Goal: Information Seeking & Learning: Learn about a topic

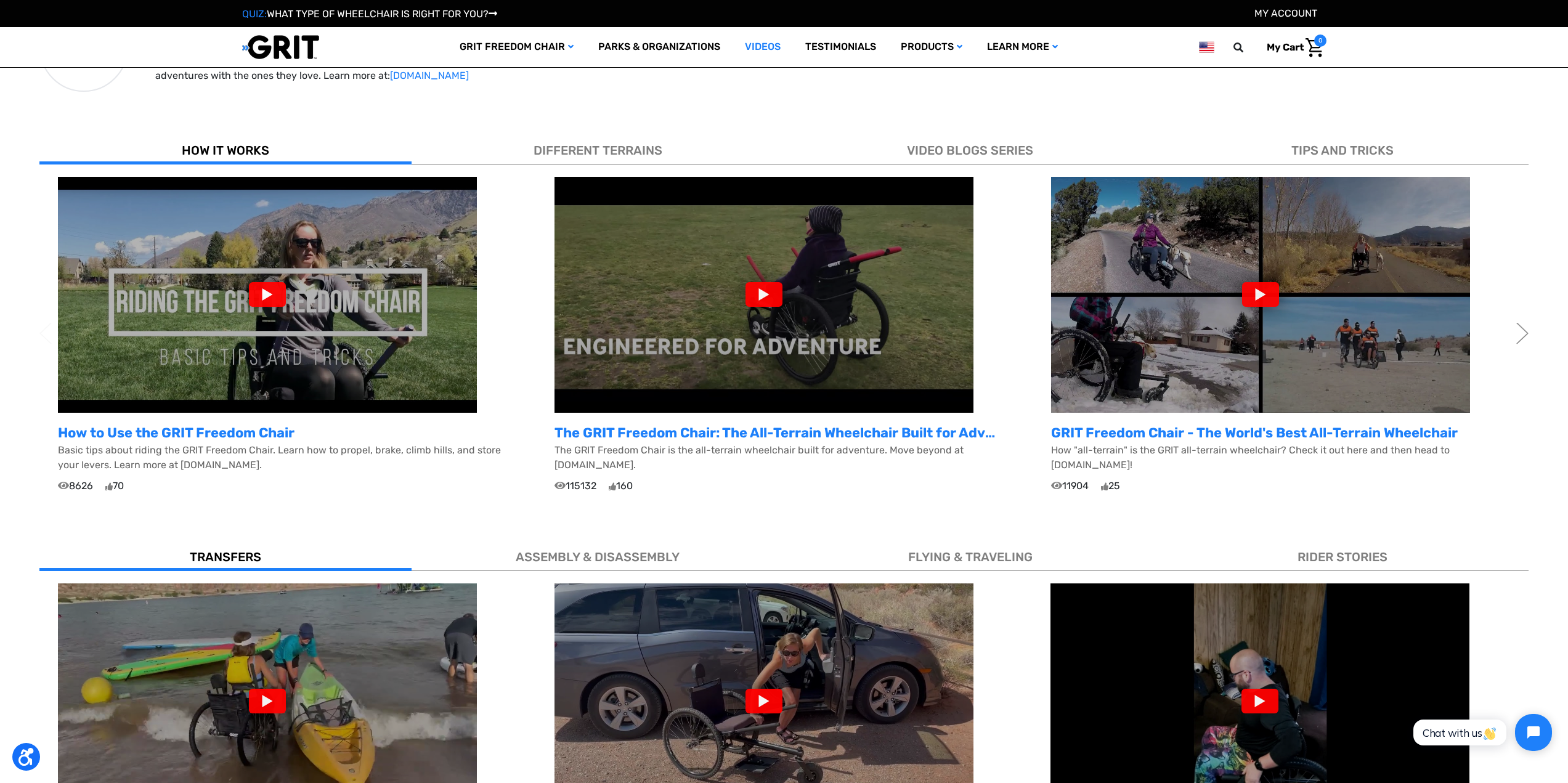
scroll to position [308, 0]
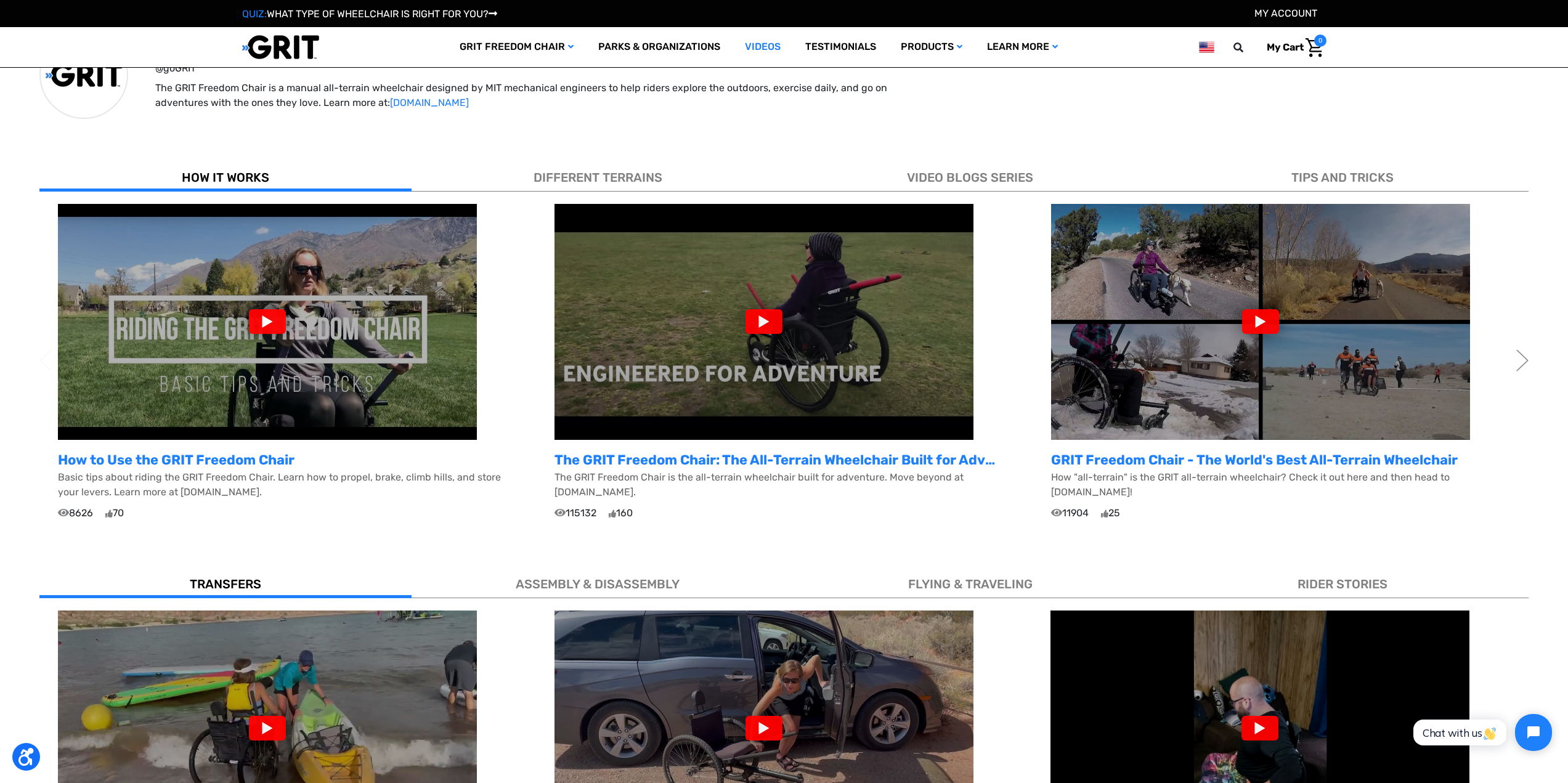
click at [587, 181] on span "DIFFERENT TERRAINS" at bounding box center [597, 178] width 129 height 15
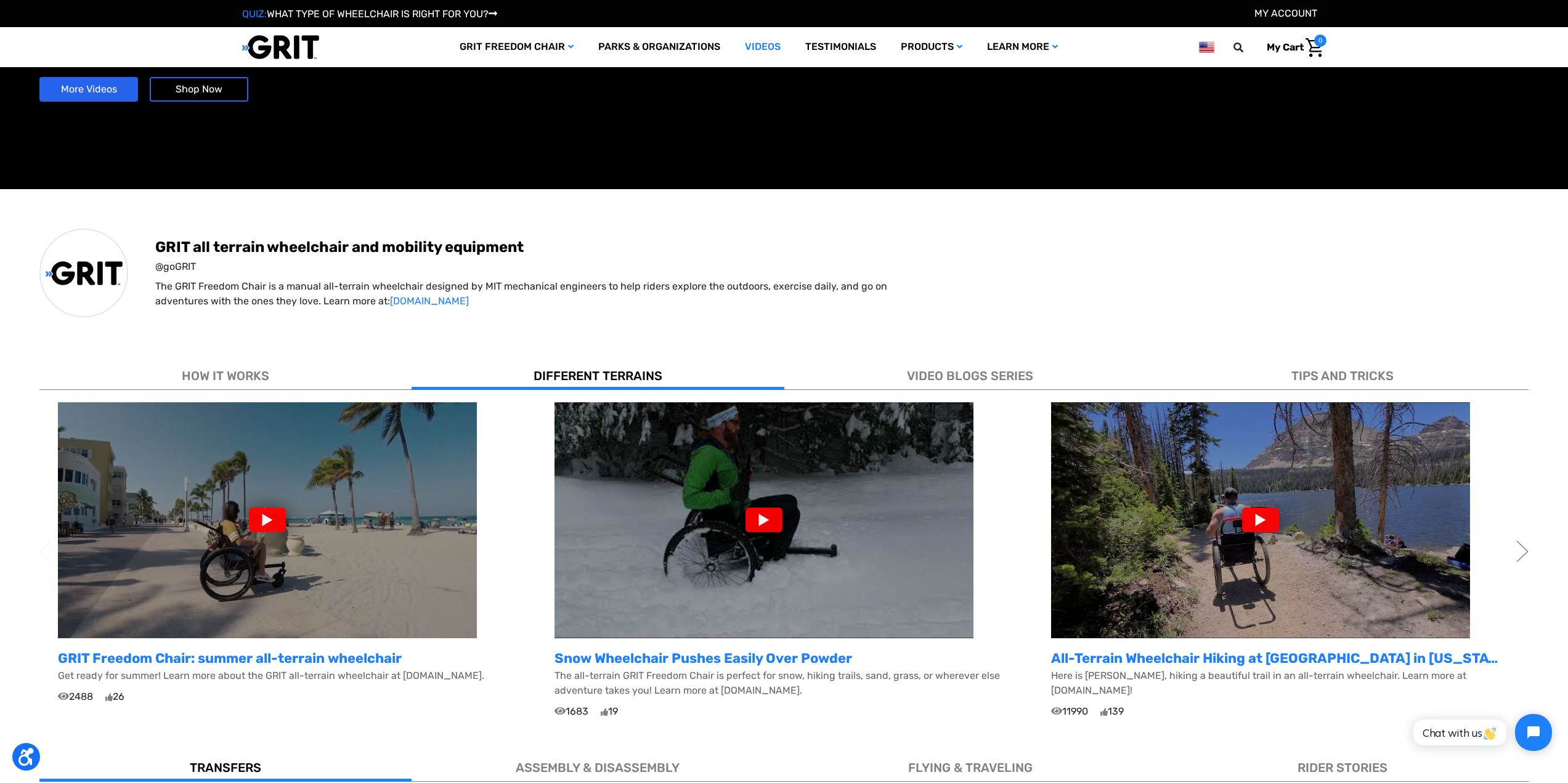
scroll to position [103, 0]
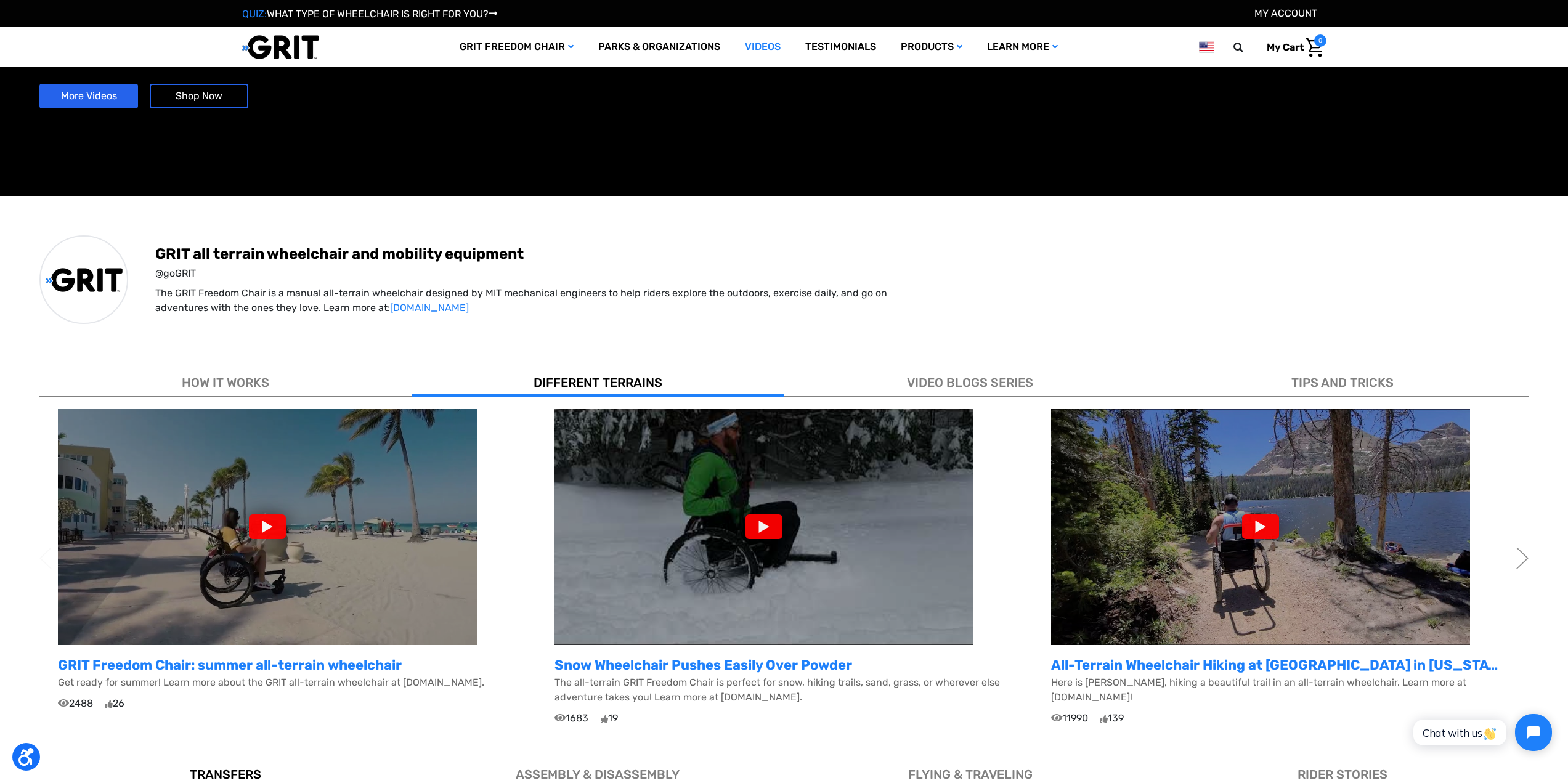
click at [1349, 373] on div "TIPS AND TRICKS" at bounding box center [1342, 380] width 372 height 33
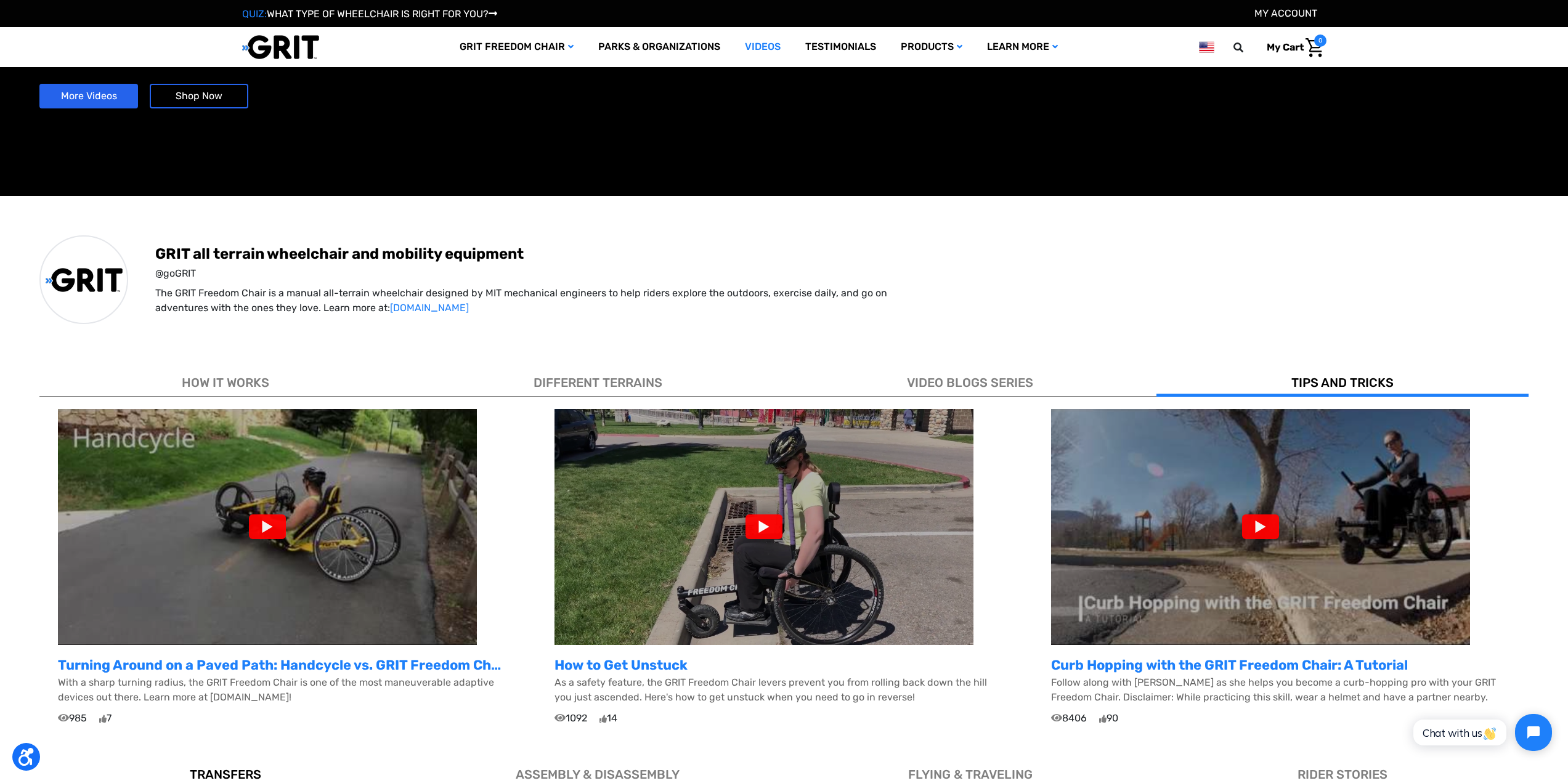
click at [1017, 379] on span "VIDEO BLOGS SERIES" at bounding box center [970, 382] width 126 height 15
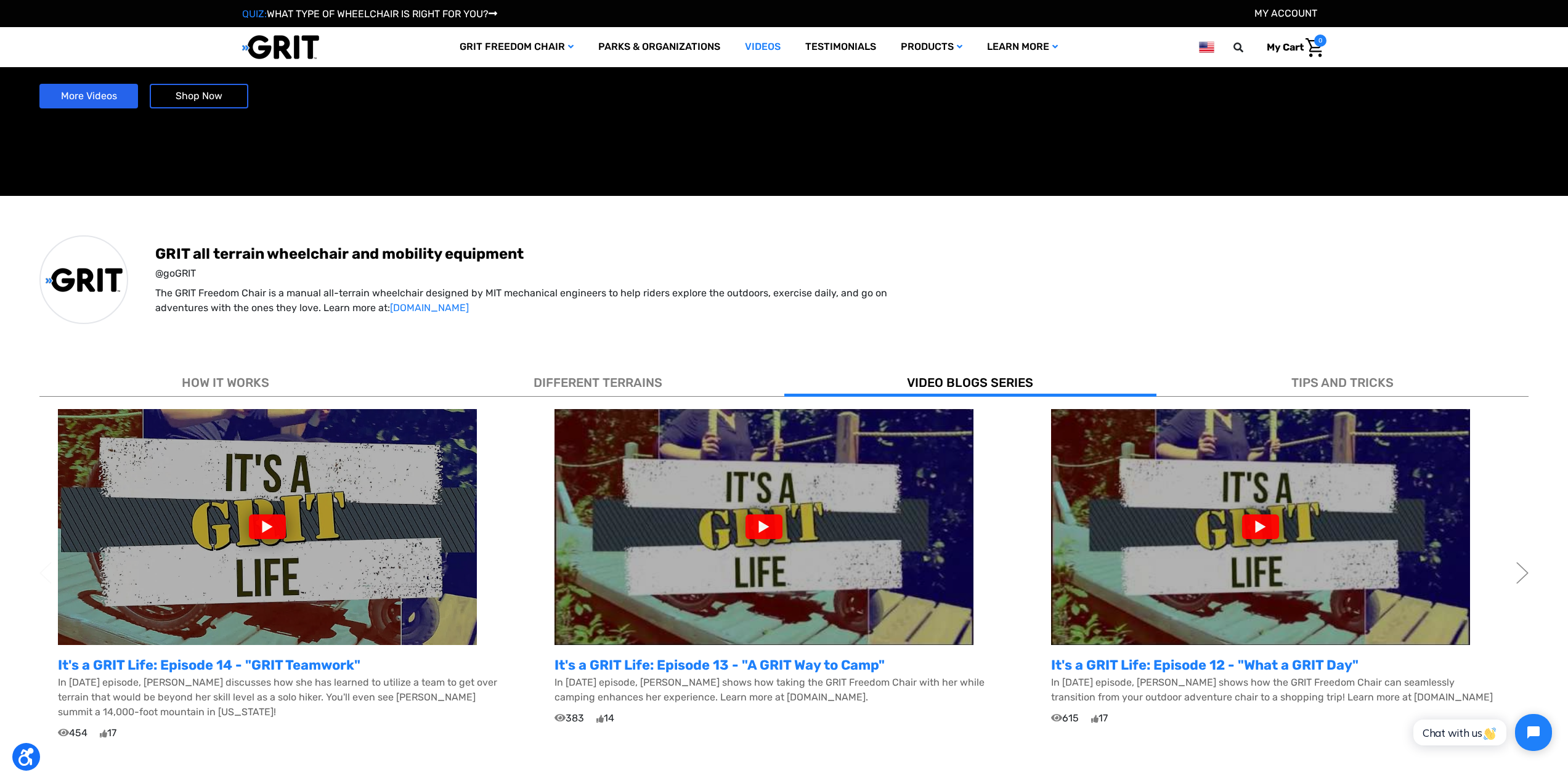
click at [272, 388] on div "HOW IT WORKS" at bounding box center [226, 380] width 372 height 33
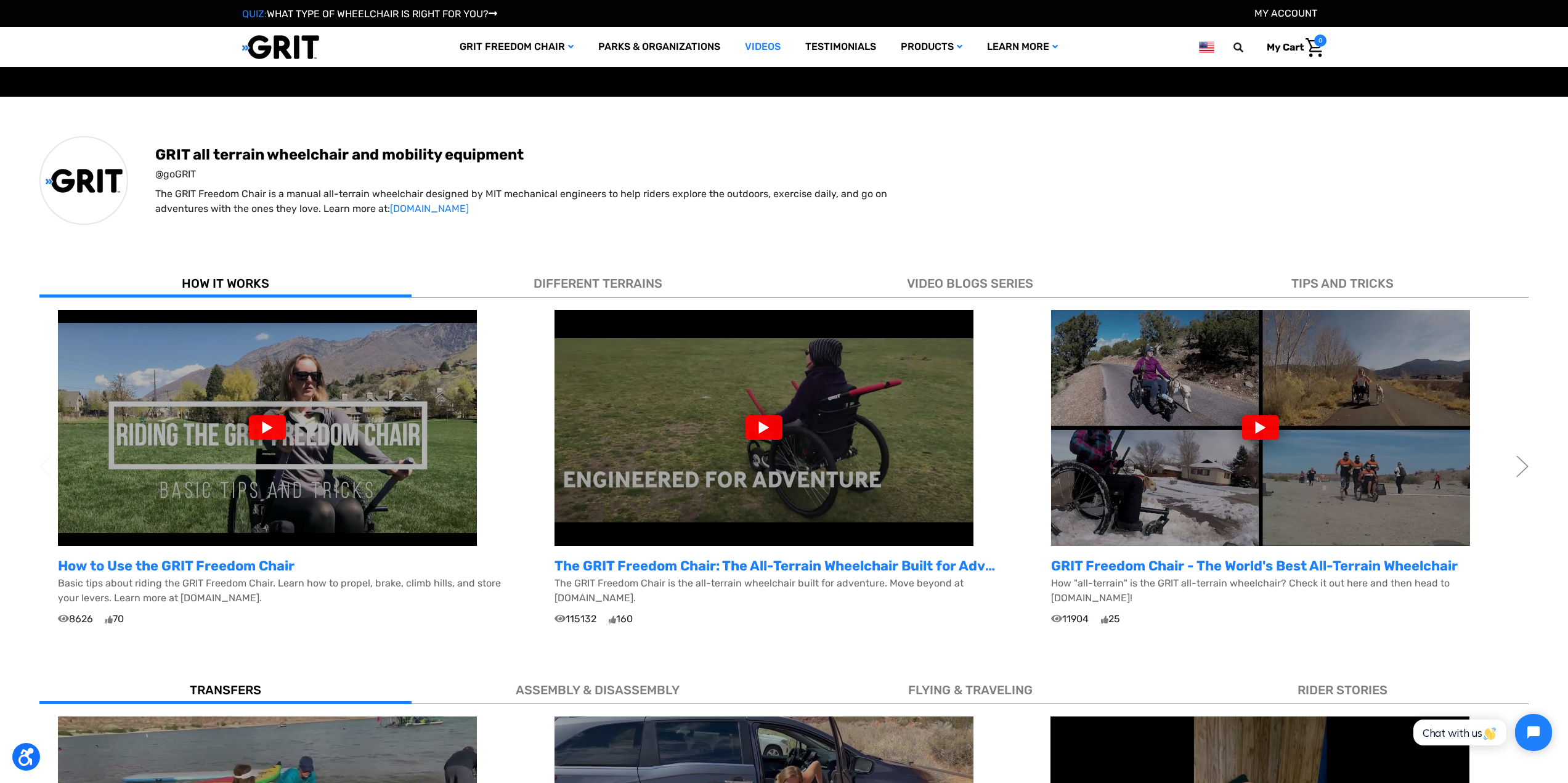
scroll to position [205, 0]
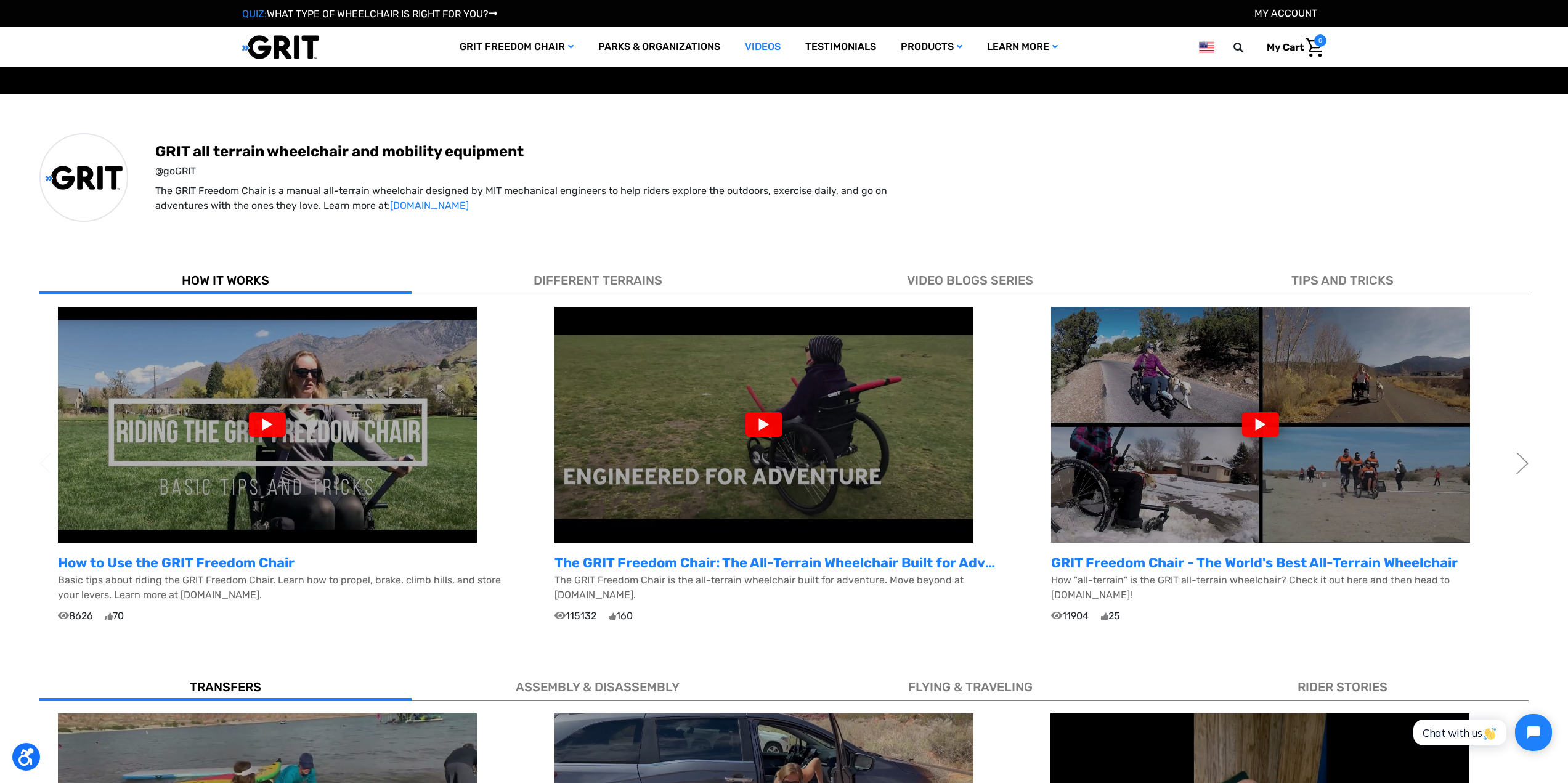
click at [606, 286] on span "DIFFERENT TERRAINS" at bounding box center [597, 280] width 129 height 15
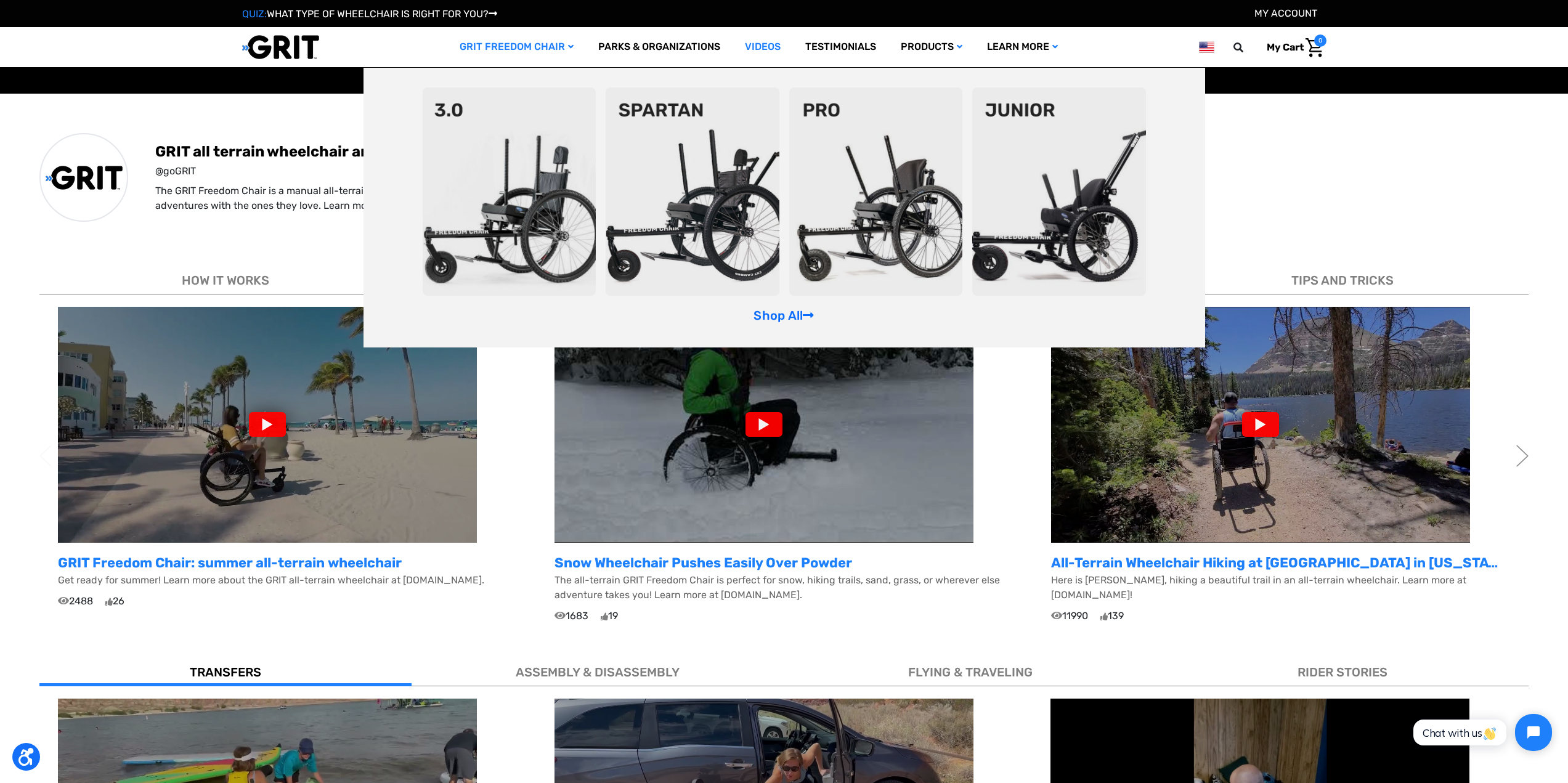
click at [892, 222] on img at bounding box center [877, 192] width 174 height 208
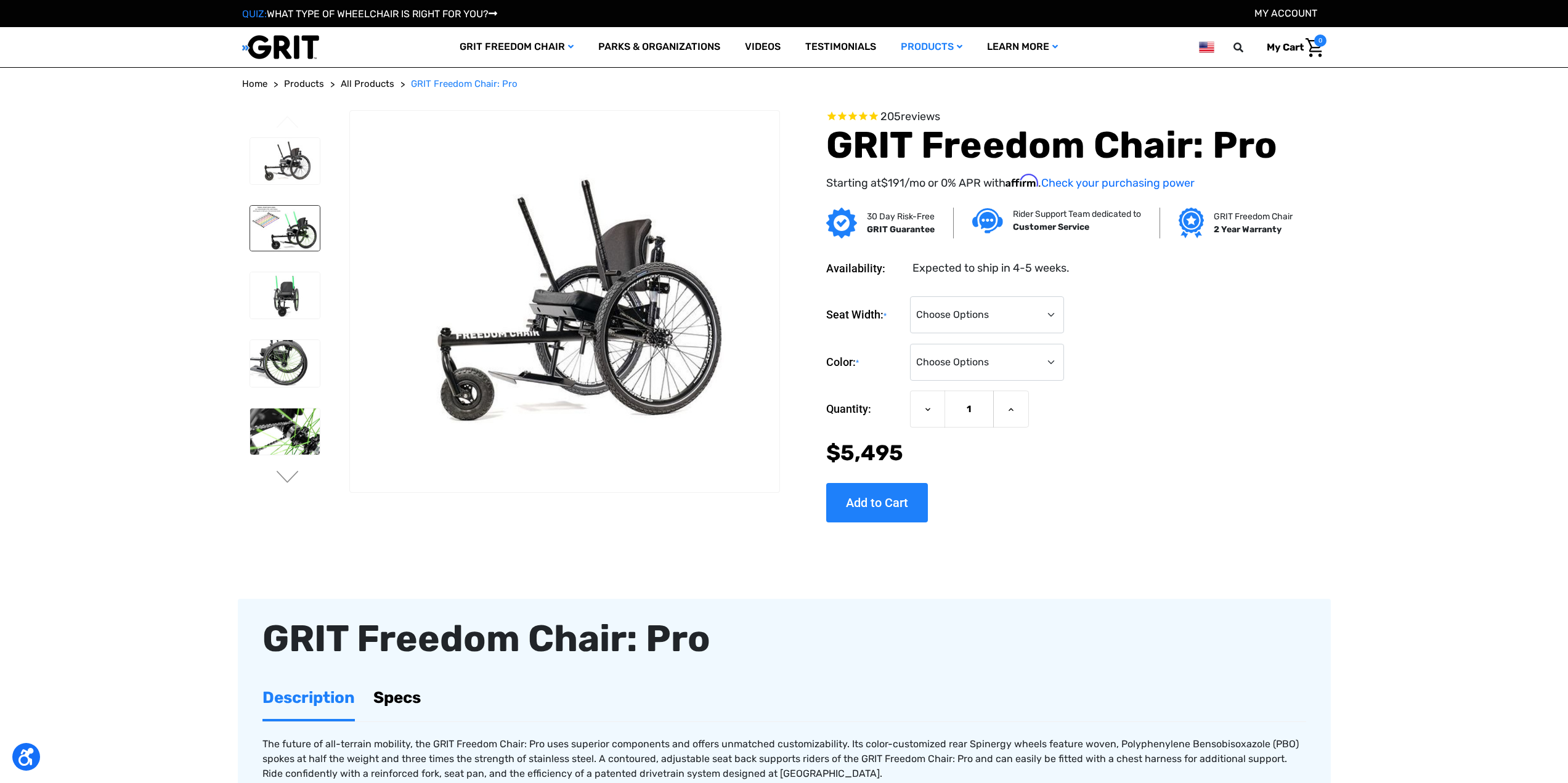
click at [282, 243] on img at bounding box center [284, 228] width 69 height 45
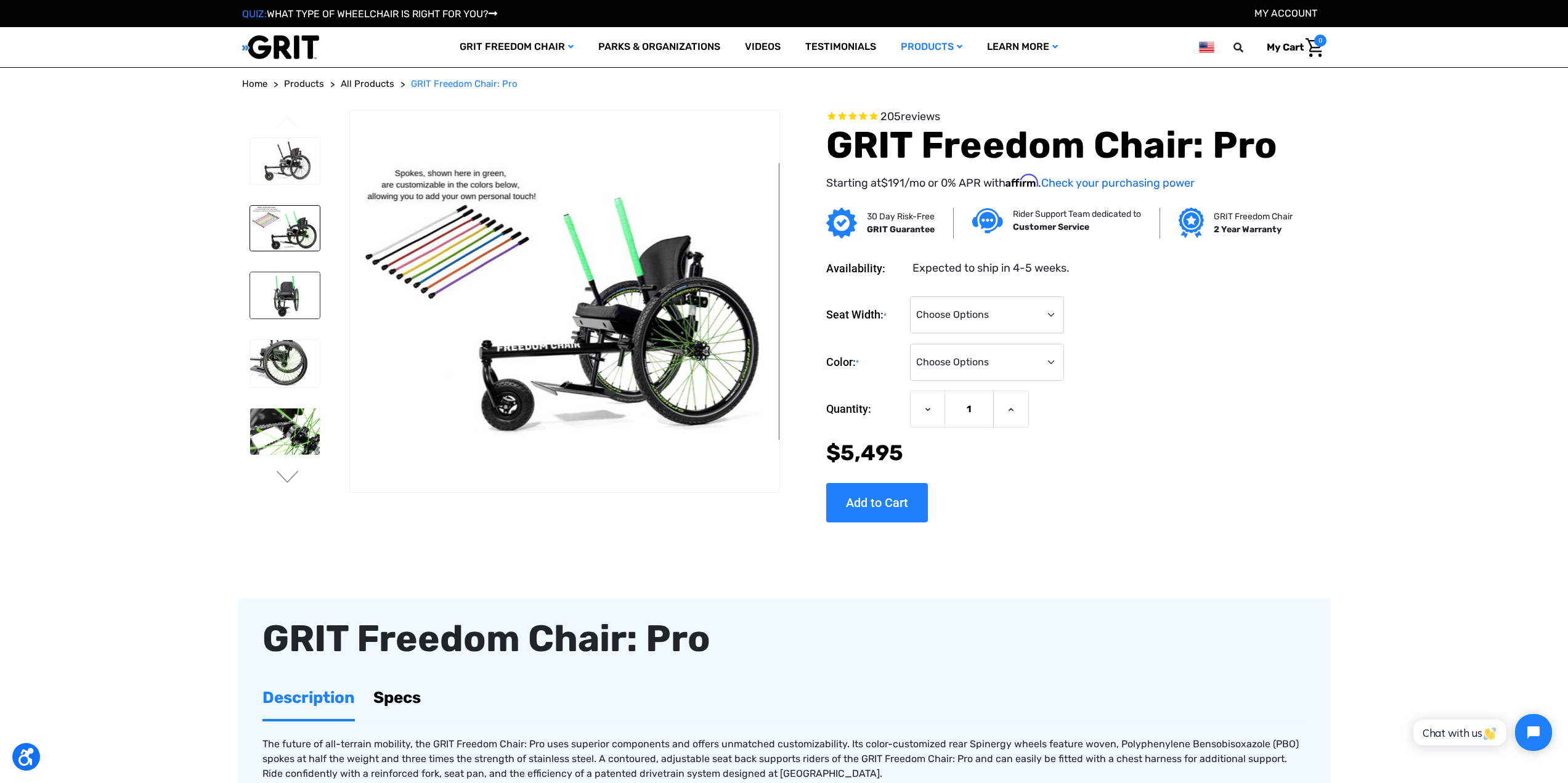
click at [289, 280] on img at bounding box center [284, 295] width 69 height 47
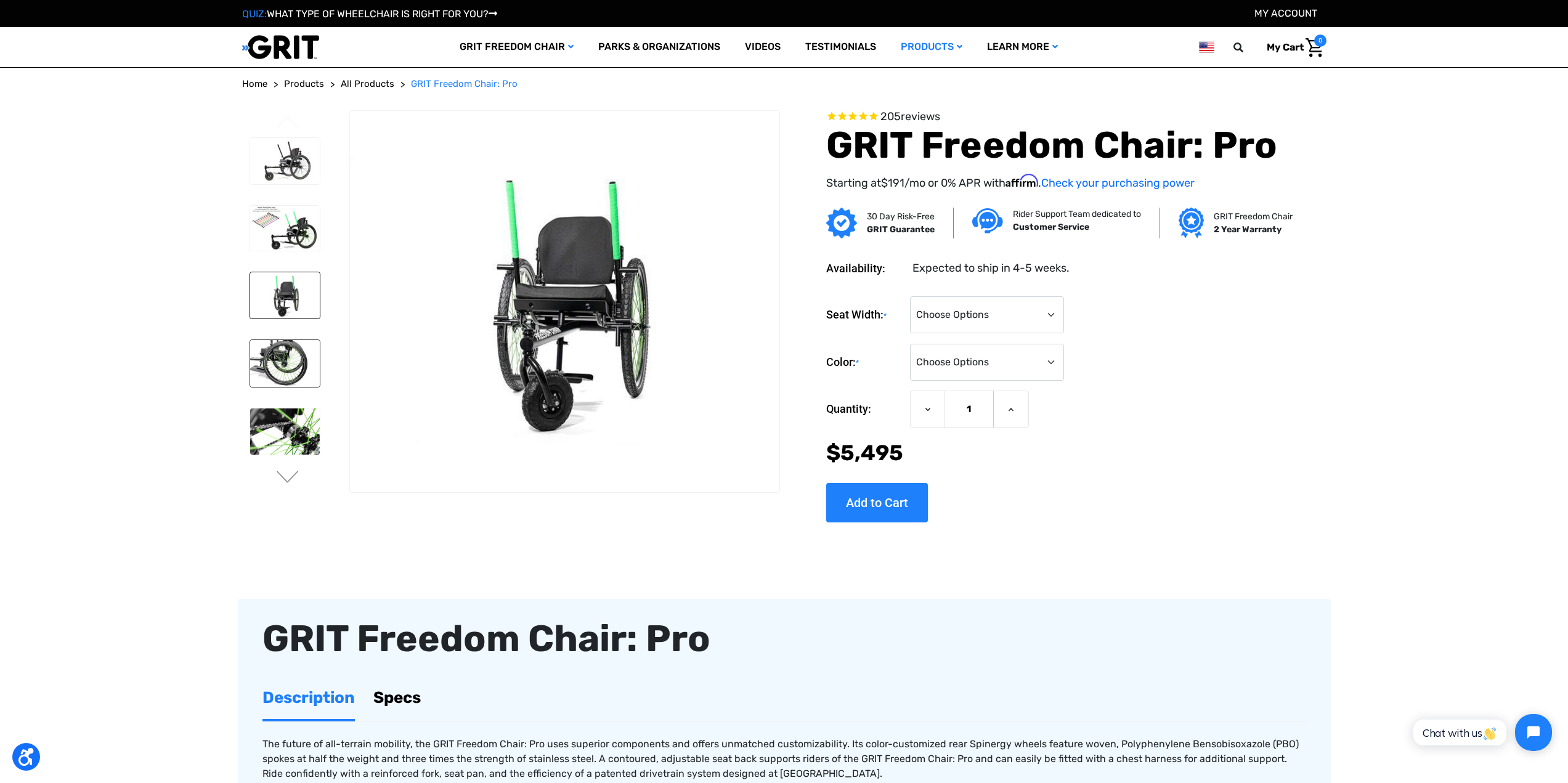
click at [295, 366] on img at bounding box center [284, 363] width 69 height 47
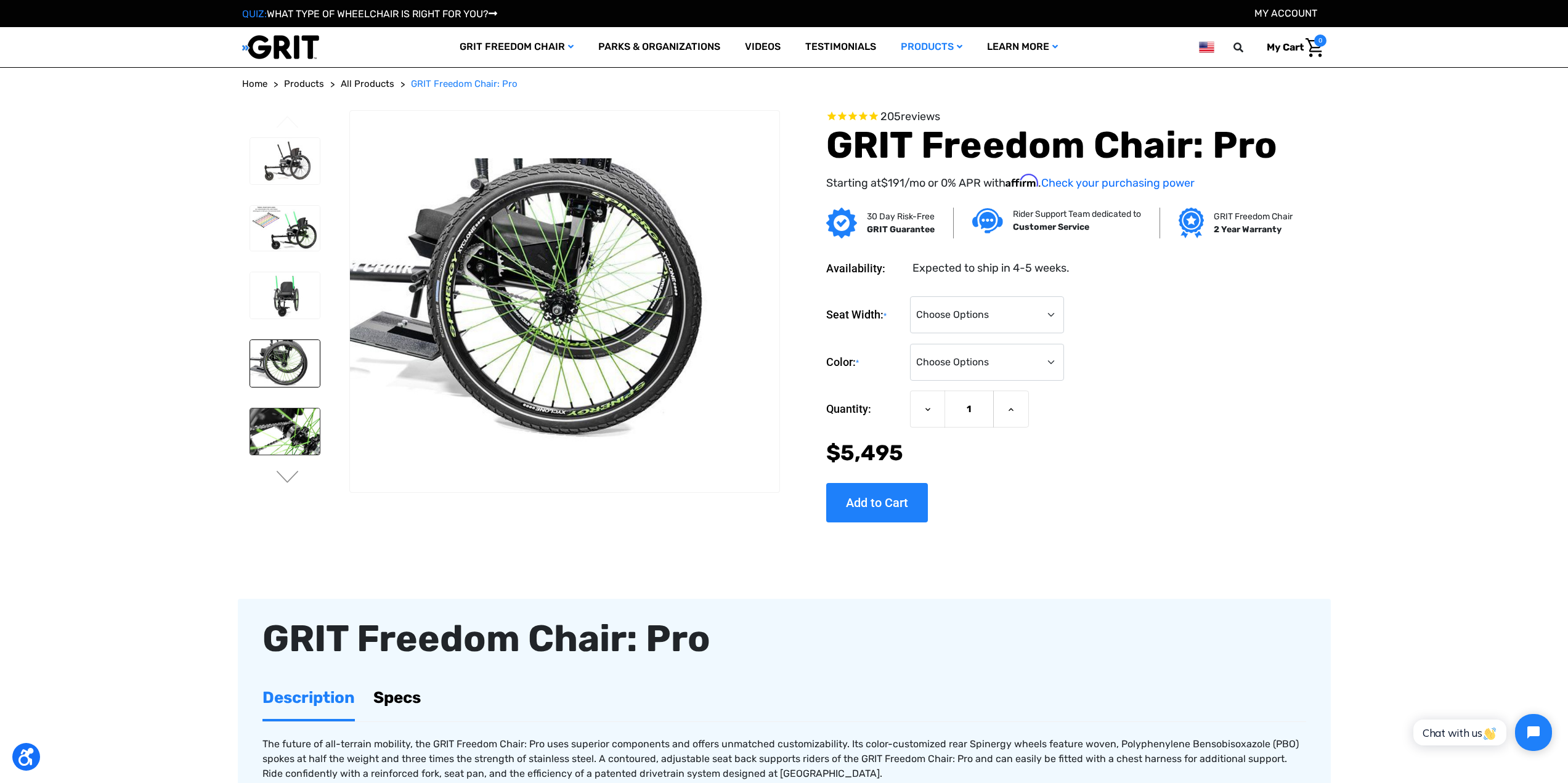
click at [305, 413] on img at bounding box center [284, 431] width 69 height 47
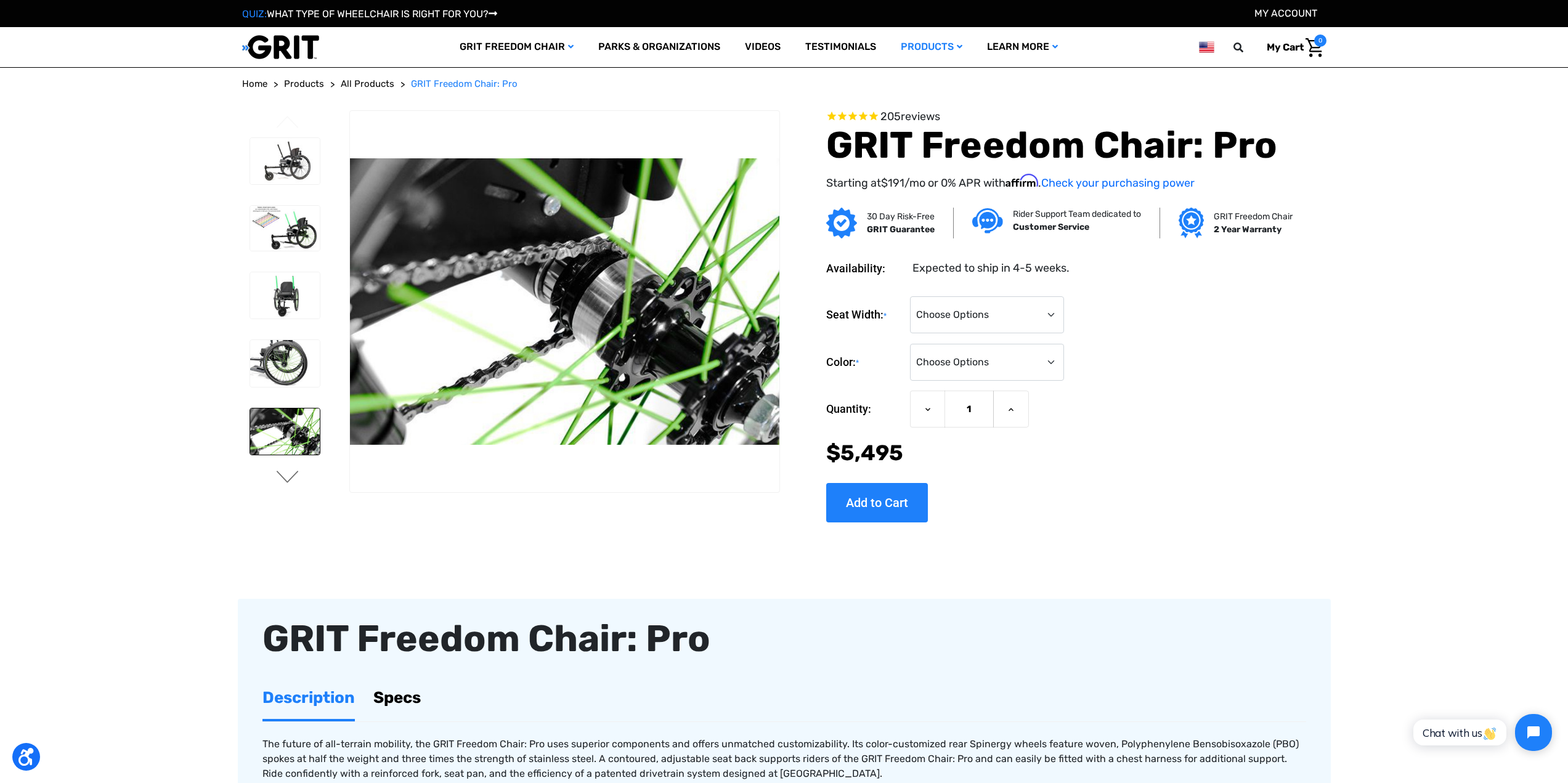
click at [283, 478] on button "Next" at bounding box center [288, 478] width 26 height 15
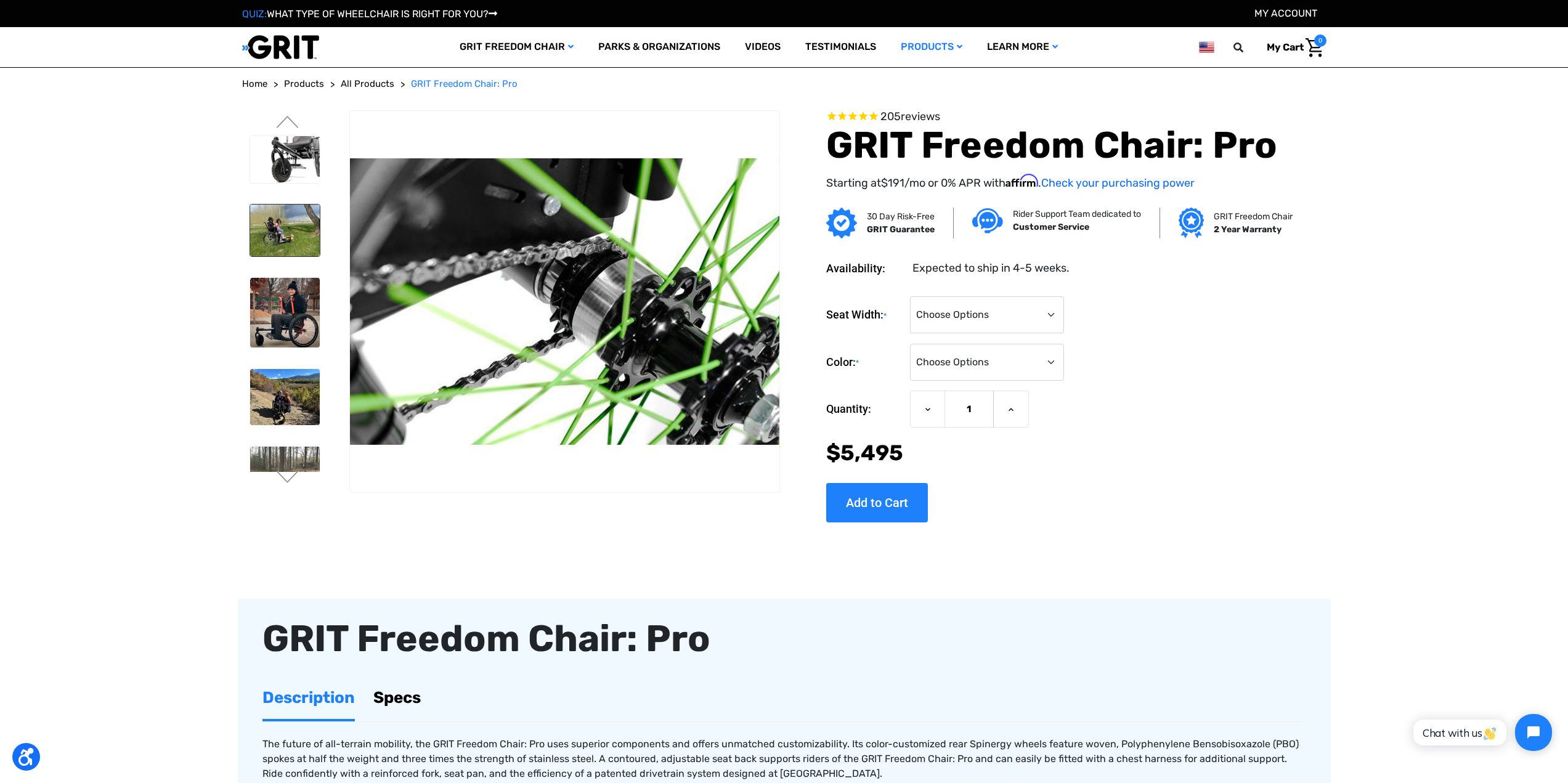
click at [294, 235] on img at bounding box center [284, 230] width 69 height 53
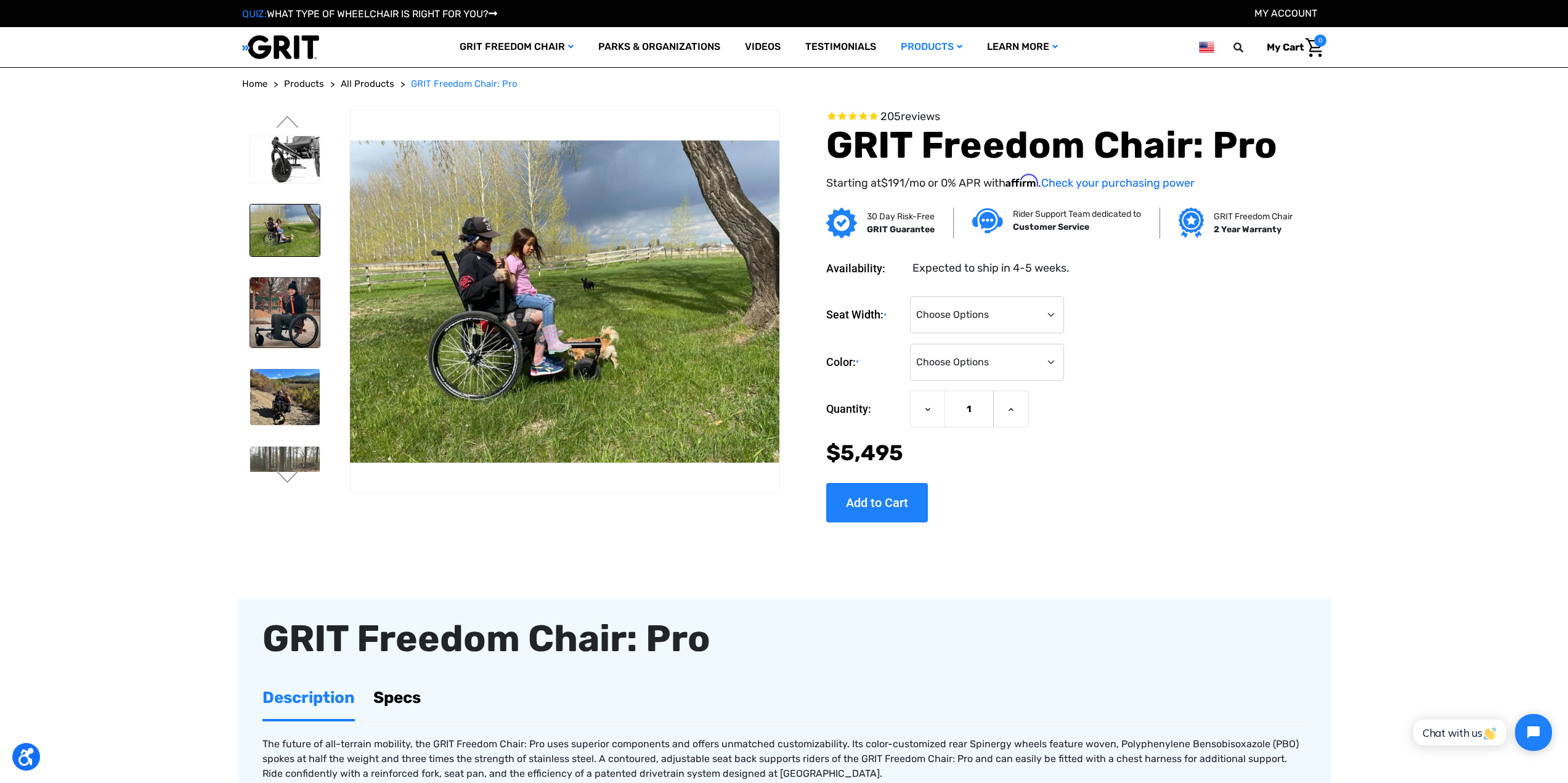
click at [305, 301] on img at bounding box center [284, 312] width 69 height 69
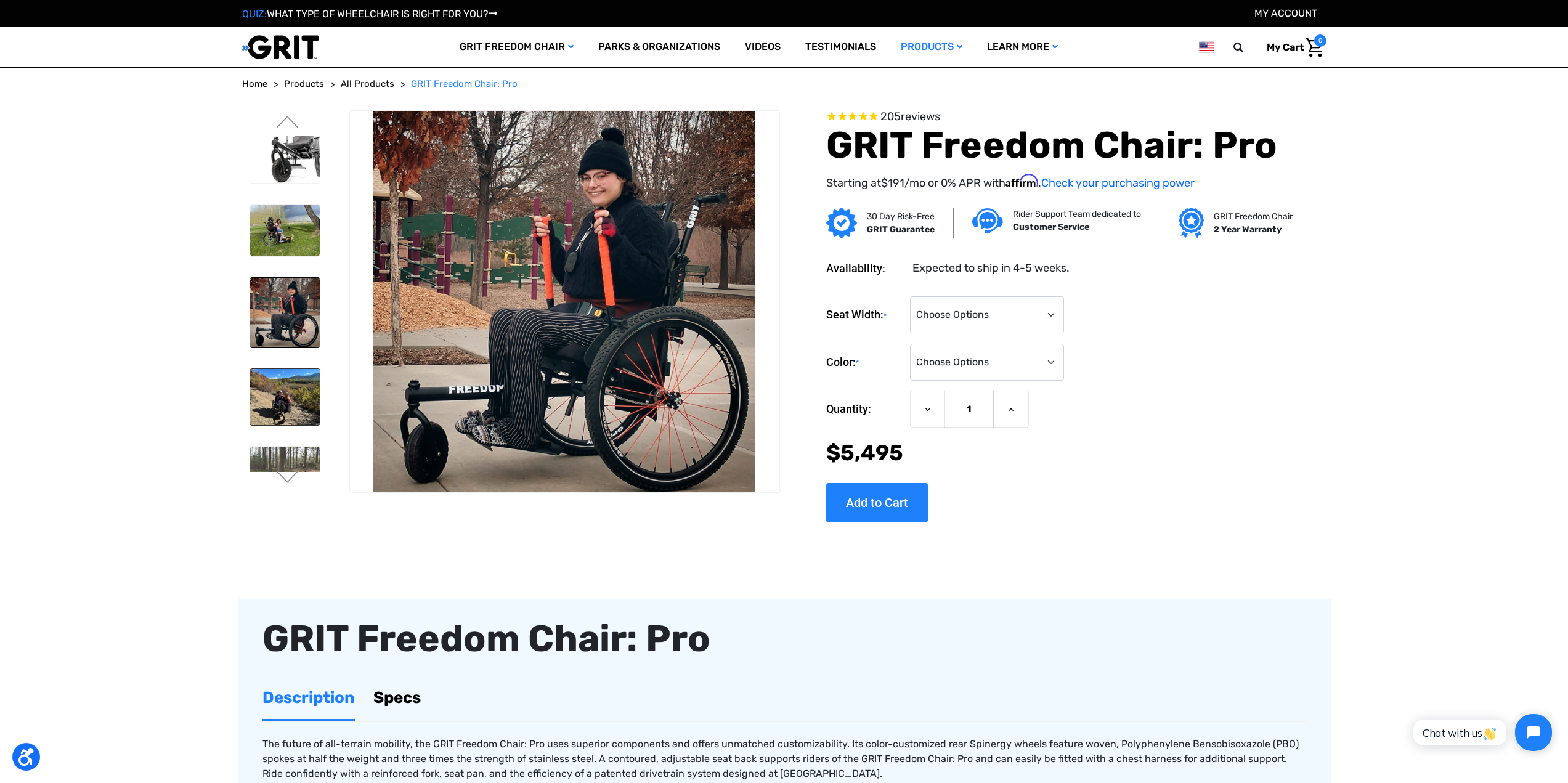
click at [308, 381] on img at bounding box center [284, 397] width 69 height 56
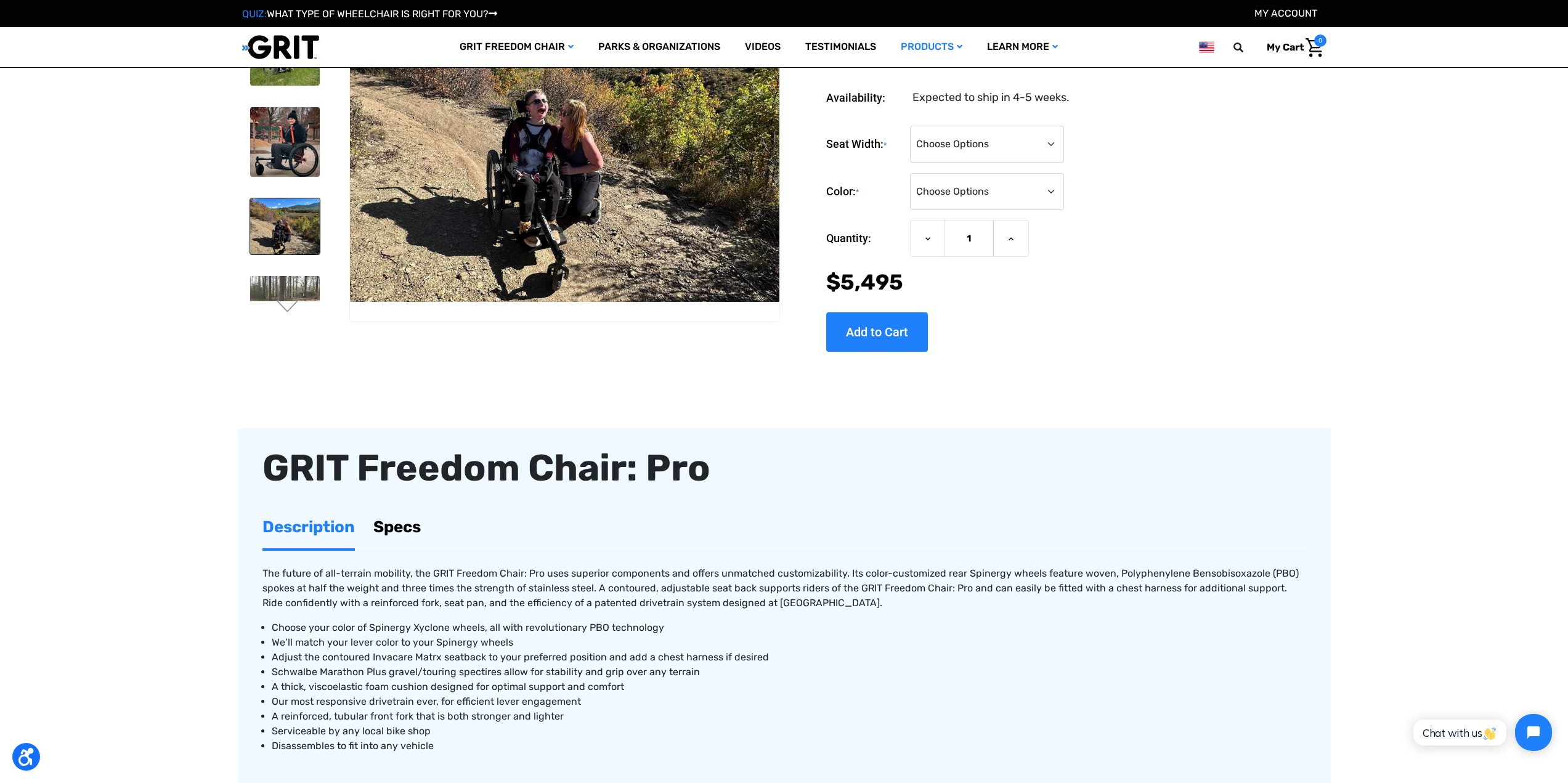
scroll to position [308, 0]
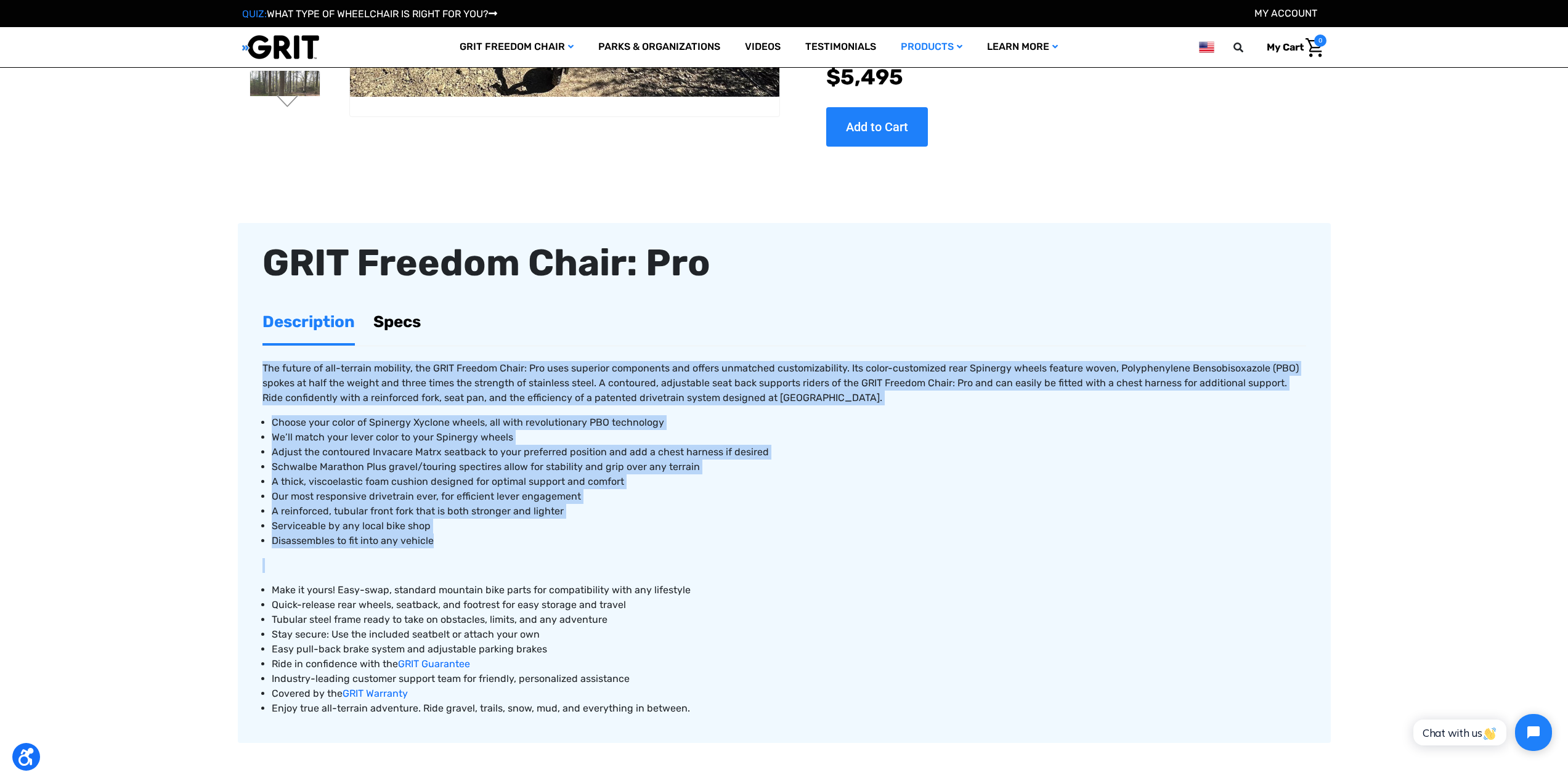
drag, startPoint x: 263, startPoint y: 367, endPoint x: 441, endPoint y: 556, distance: 259.6
click at [441, 556] on div "The future of all-terrain mobility, the GRIT Freedom Chair: Pro uses superior c…" at bounding box center [784, 538] width 1043 height 354
click at [441, 557] on div "The future of all-terrain mobility, the GRIT Freedom Chair: Pro uses superior c…" at bounding box center [784, 538] width 1043 height 354
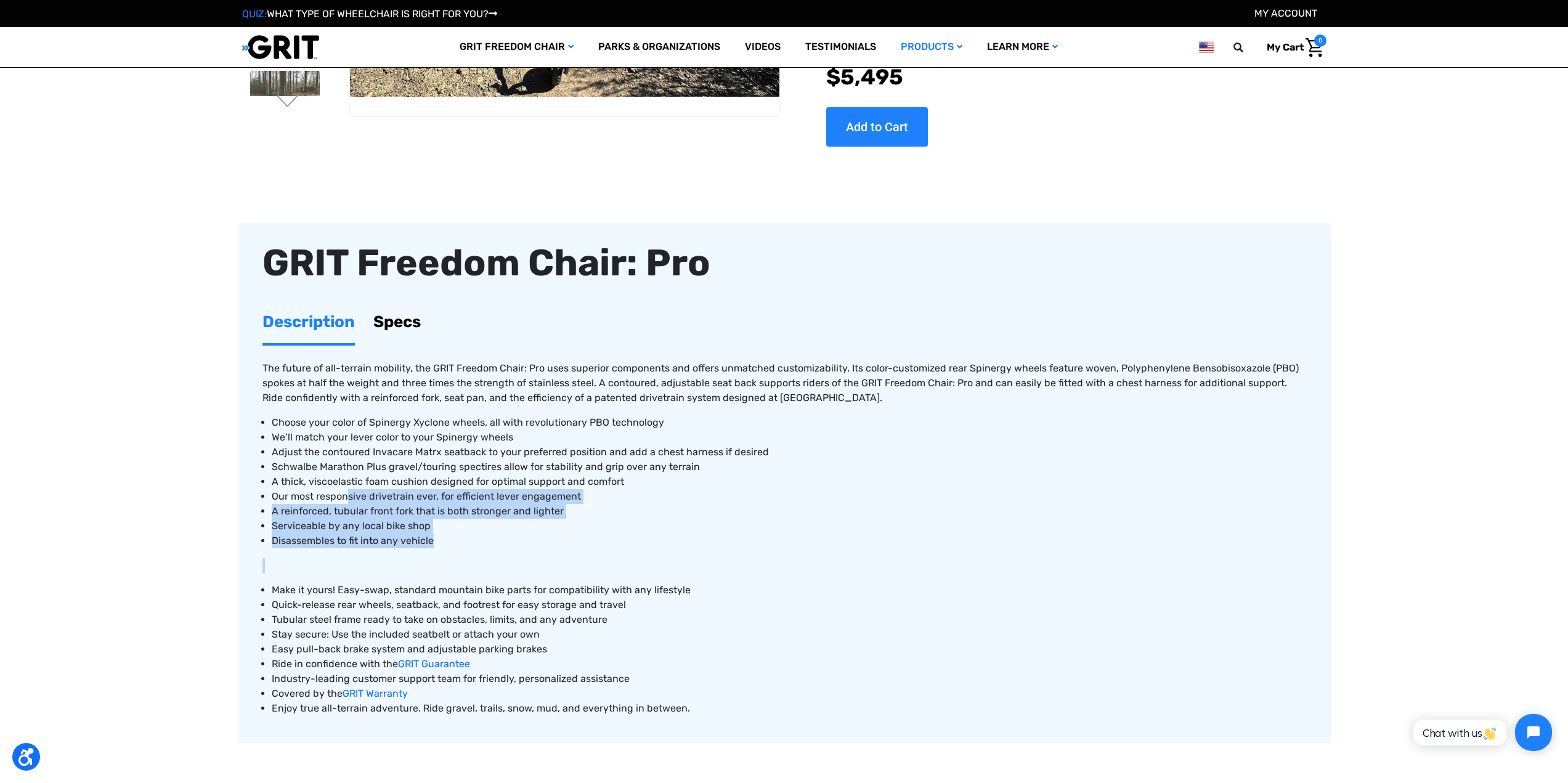
drag, startPoint x: 440, startPoint y: 552, endPoint x: 322, endPoint y: 491, distance: 132.8
click at [336, 495] on div "The future of all-terrain mobility, the GRIT Freedom Chair: Pro uses superior c…" at bounding box center [784, 538] width 1043 height 354
click at [319, 491] on span "Our most responsive drivetrain ever, for efficient lever engagement" at bounding box center [426, 496] width 309 height 12
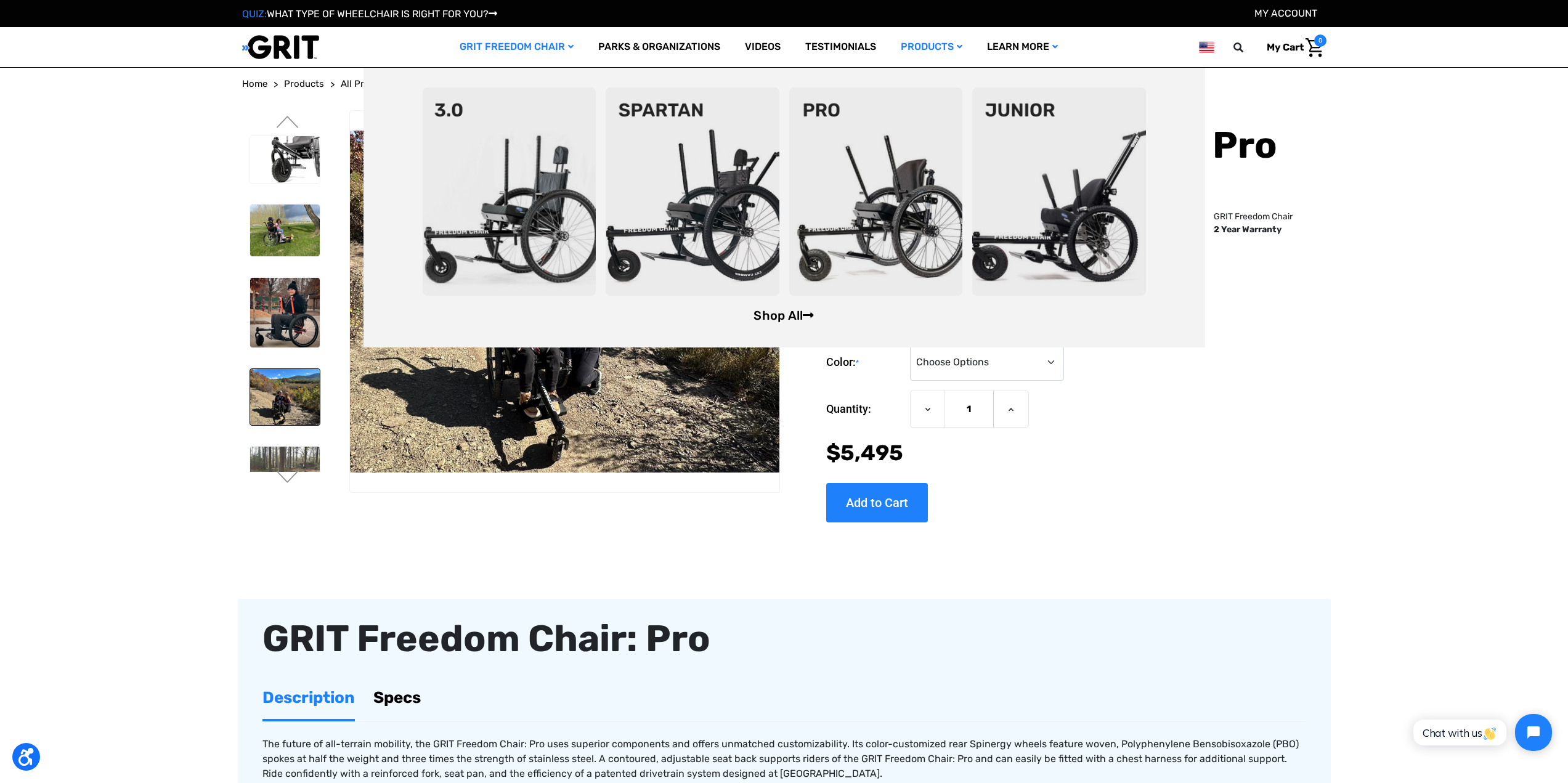
click at [793, 316] on link "Shop All" at bounding box center [783, 316] width 60 height 15
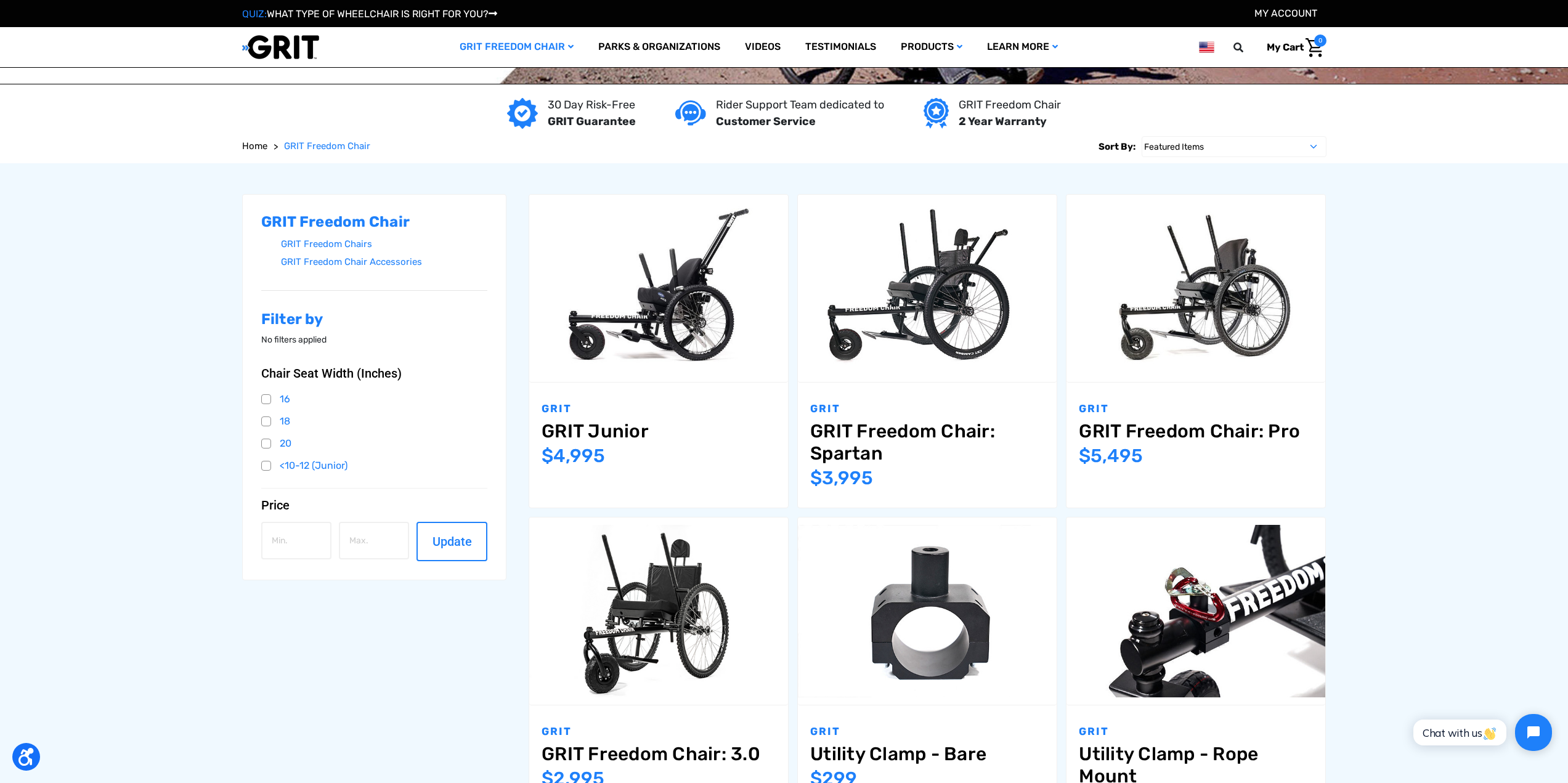
scroll to position [205, 0]
